Goal: Task Accomplishment & Management: Use online tool/utility

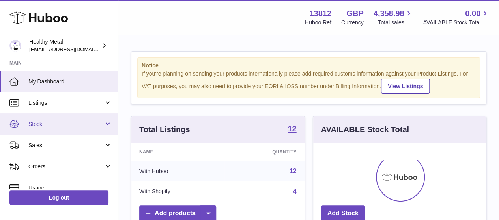
scroll to position [123, 173]
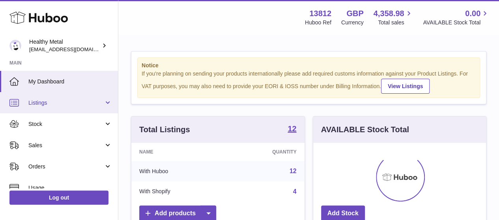
click at [72, 108] on link "Listings" at bounding box center [59, 102] width 118 height 21
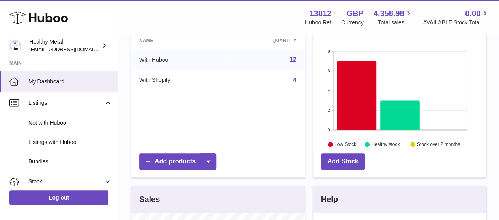
scroll to position [114, 0]
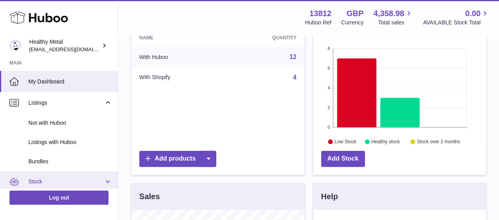
click at [72, 178] on span "Stock" at bounding box center [65, 181] width 75 height 7
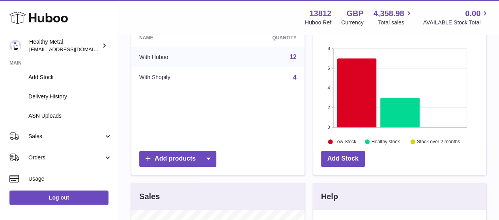
scroll to position [177, 0]
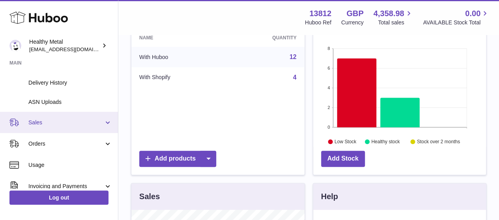
click at [66, 130] on link "Sales" at bounding box center [59, 122] width 118 height 21
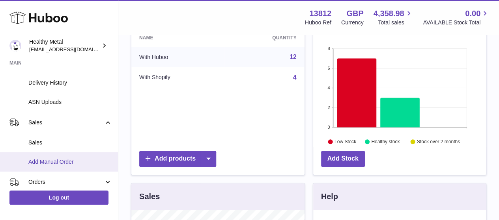
click at [52, 162] on span "Add Manual Order" at bounding box center [70, 161] width 84 height 7
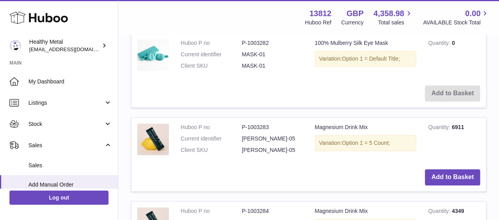
scroll to position [177, 0]
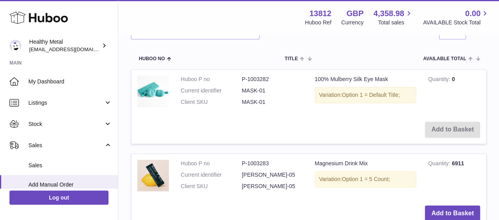
click at [179, 34] on div "Menu Huboo 13812 Huboo Ref GBP Currency 4,358.98 Total sales 0.00 AVAILABLE Sto…" at bounding box center [308, 17] width 380 height 35
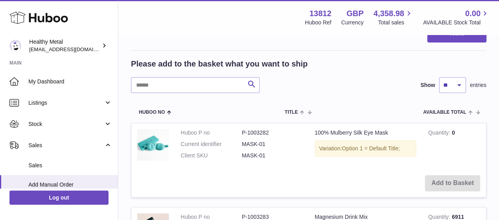
scroll to position [133, 0]
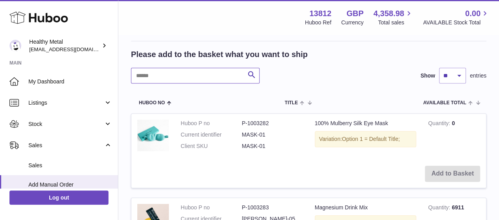
click at [211, 76] on input "text" at bounding box center [195, 76] width 129 height 16
